Goal: Task Accomplishment & Management: Manage account settings

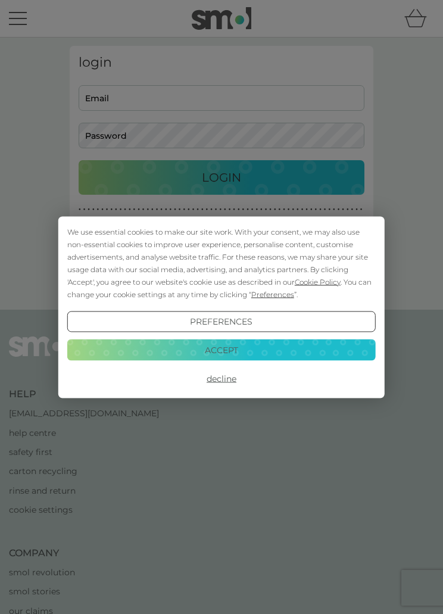
click at [229, 378] on button "Decline" at bounding box center [221, 378] width 309 height 21
type input "hilarysmrt@gmail.com"
click at [222, 177] on button "Login" at bounding box center [222, 177] width 286 height 35
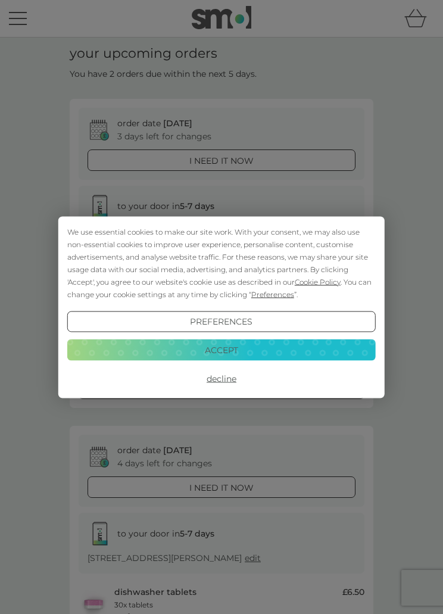
click at [229, 383] on button "Decline" at bounding box center [221, 378] width 309 height 21
